Goal: Find specific fact: Find specific fact

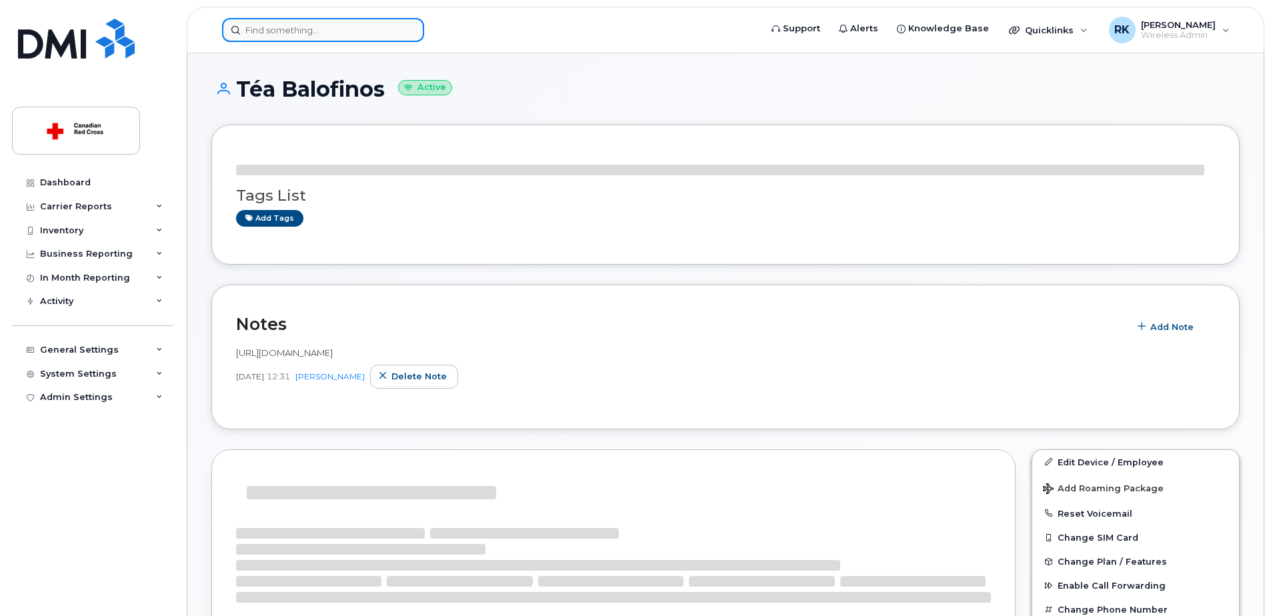
click at [287, 27] on input at bounding box center [323, 30] width 202 height 24
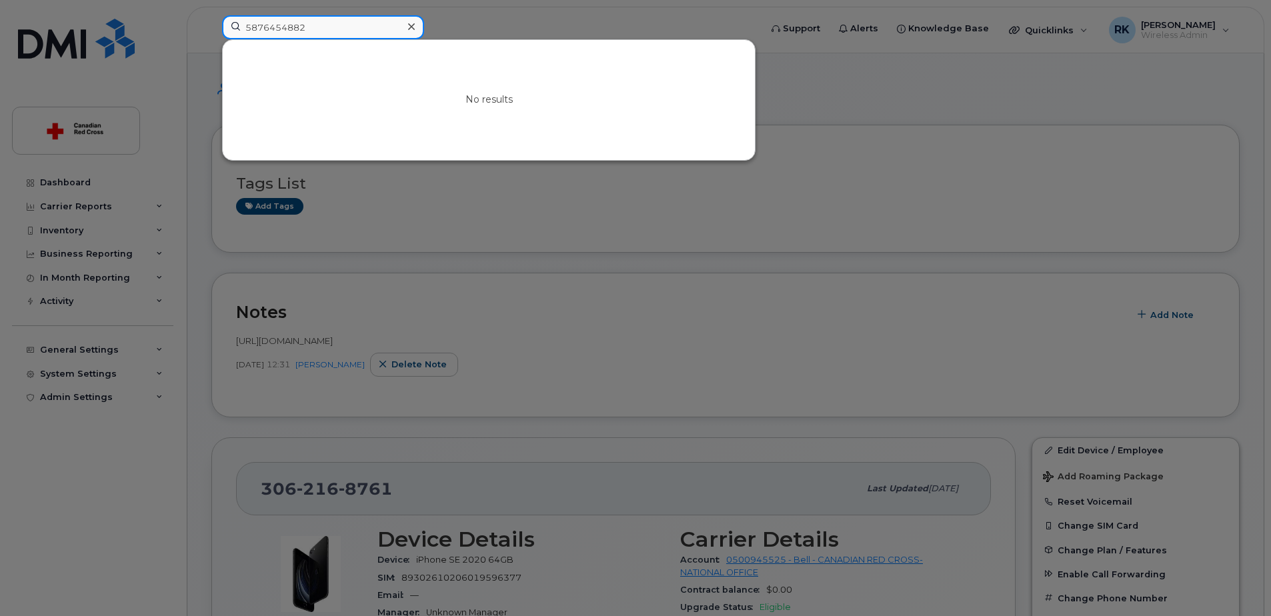
click at [287, 27] on input "5876454882" at bounding box center [323, 27] width 202 height 24
paste input "-645-4883"
click at [374, 33] on input "[PHONE_NUMBER]" at bounding box center [323, 27] width 202 height 24
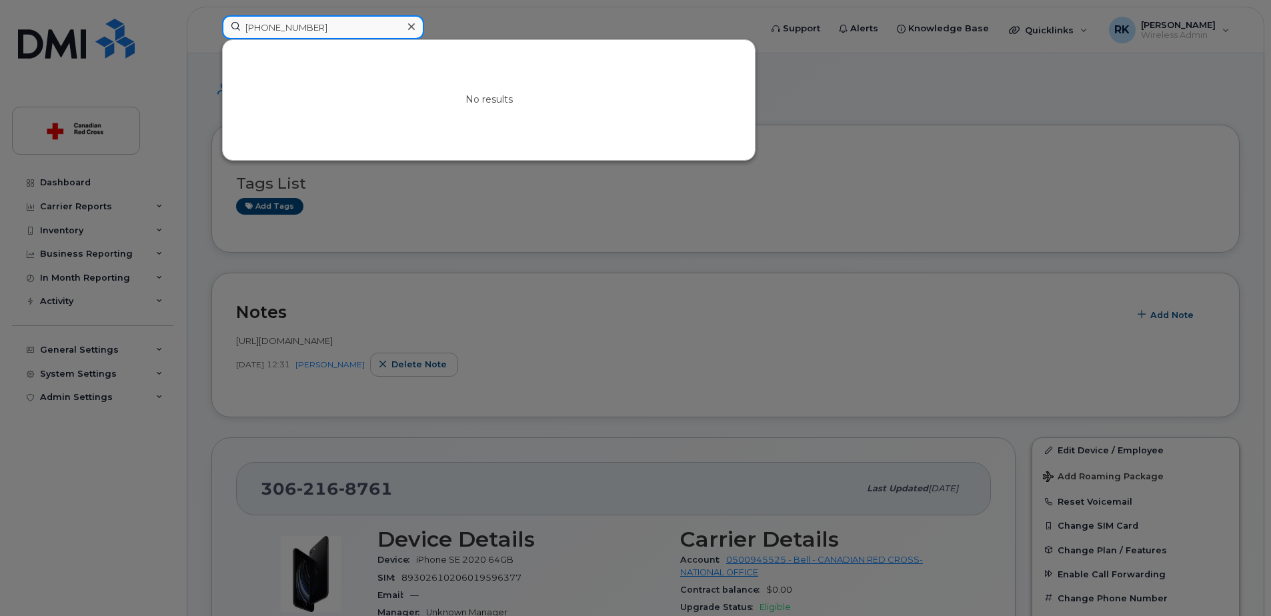
click at [374, 33] on input "[PHONE_NUMBER]" at bounding box center [323, 27] width 202 height 24
type input "5"
click at [374, 33] on input "5875837092" at bounding box center [323, 27] width 202 height 24
type input "5"
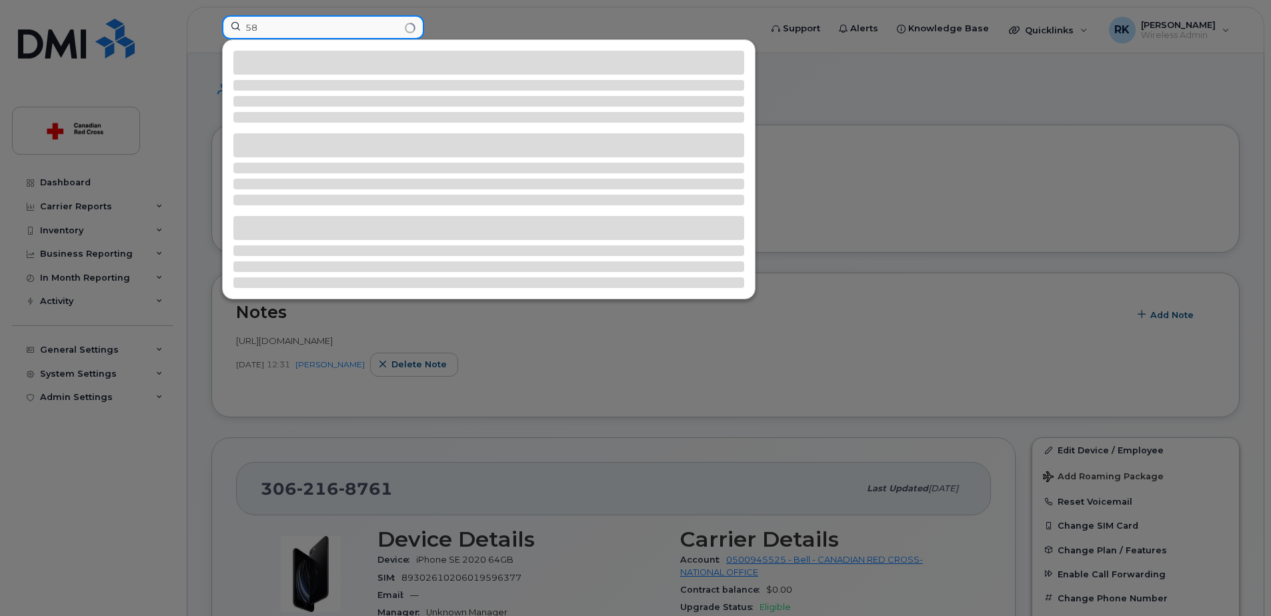
type input "5"
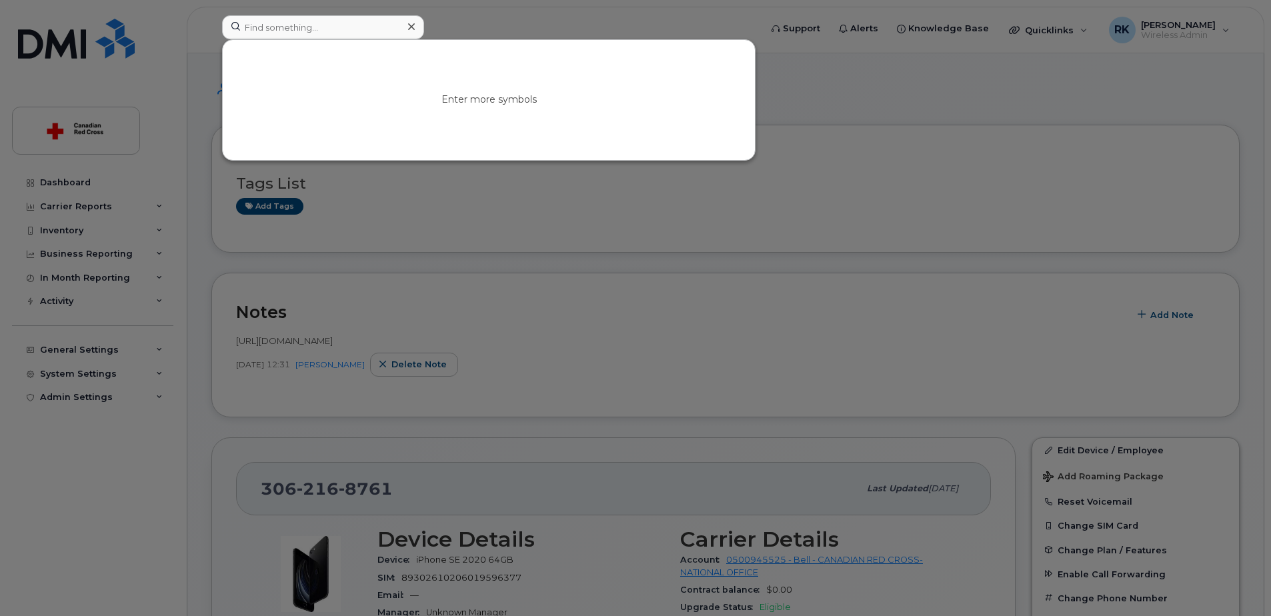
click at [767, 189] on div at bounding box center [635, 308] width 1271 height 616
